Goal: Download file/media

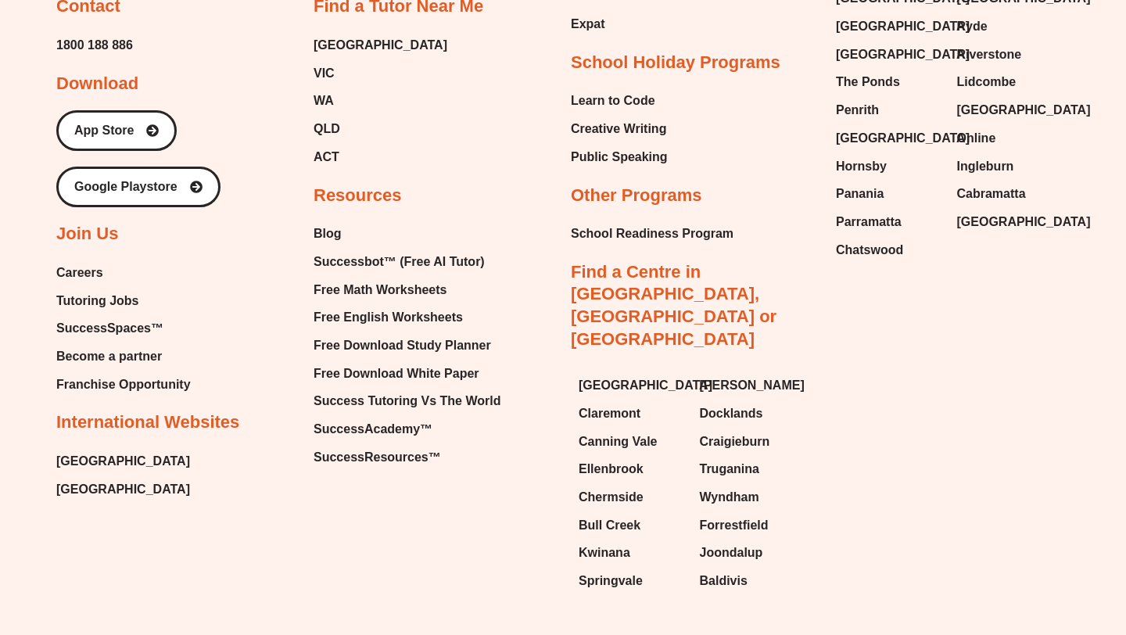
scroll to position [9073, 0]
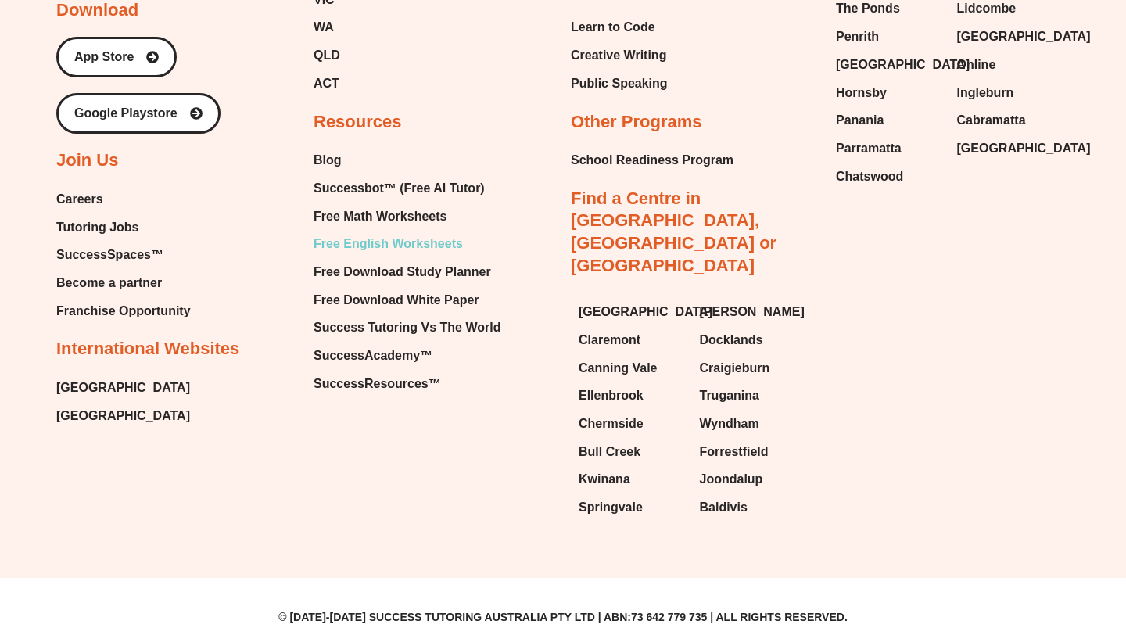
click at [426, 256] on span "Free English Worksheets" at bounding box center [388, 243] width 149 height 23
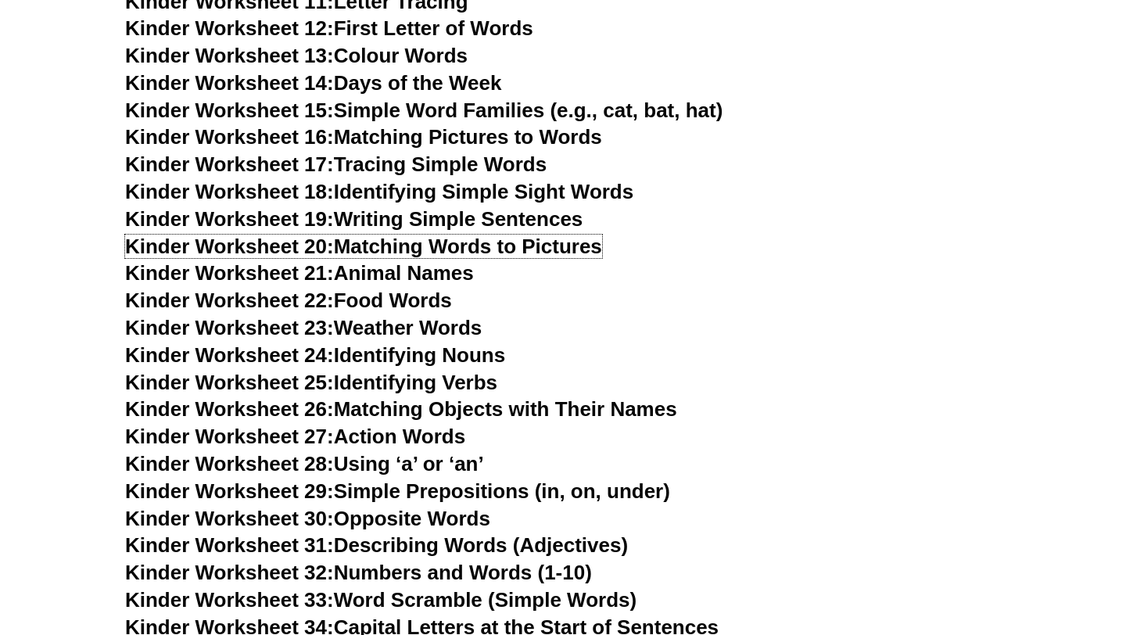
scroll to position [914, 0]
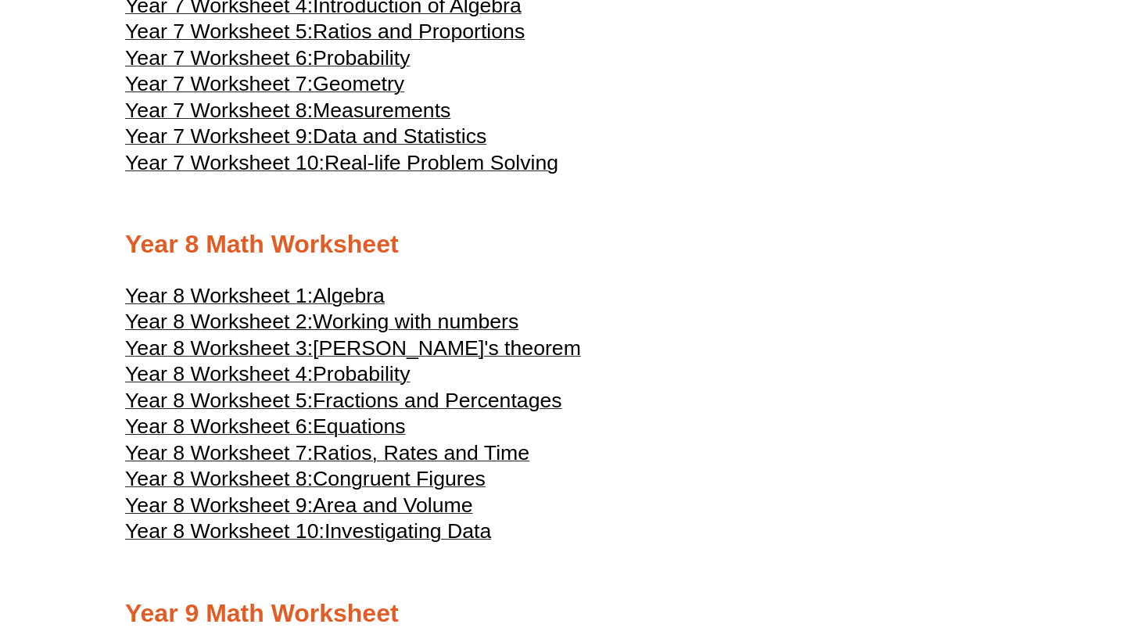
scroll to position [3967, 0]
